Goal: Information Seeking & Learning: Learn about a topic

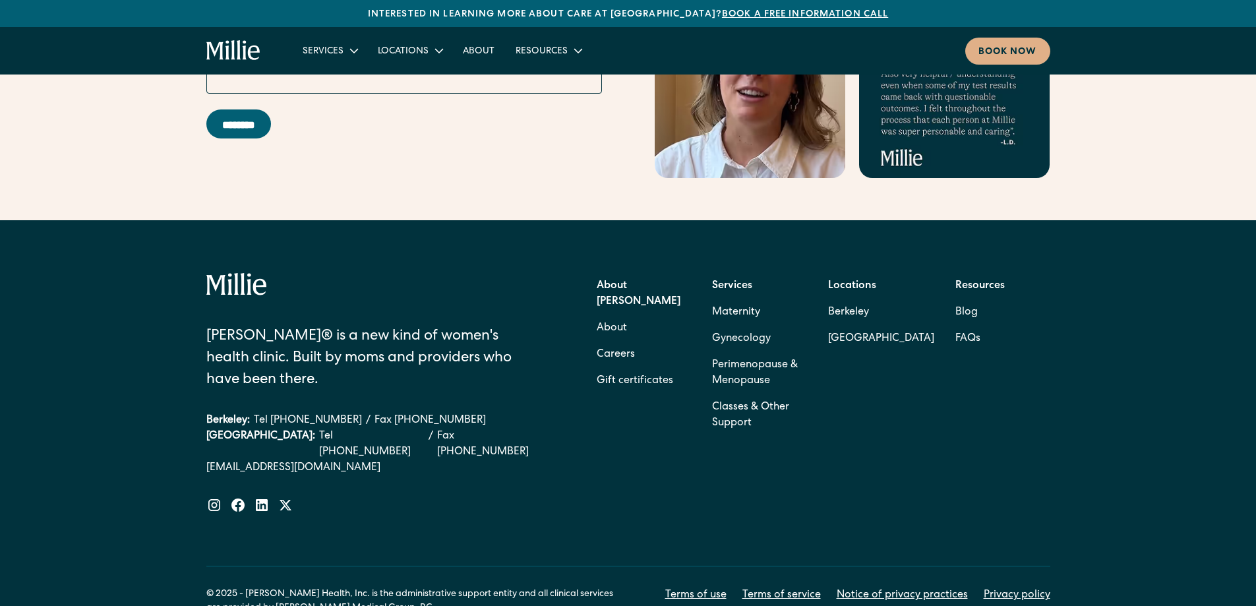
scroll to position [5812, 0]
